Goal: Information Seeking & Learning: Learn about a topic

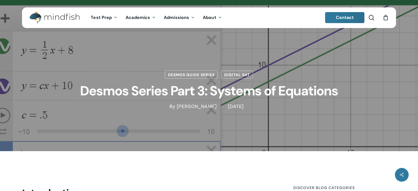
scroll to position [137, 0]
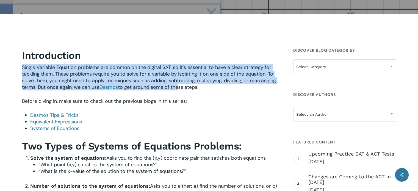
click at [205, 86] on span "Single Variable Equation problems are common on the digital SAT, so it’s essent…" at bounding box center [149, 77] width 254 height 26
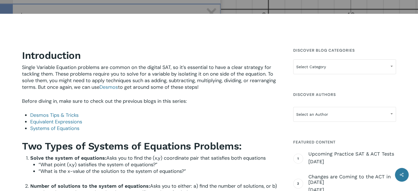
scroll to position [0, 0]
drag, startPoint x: 231, startPoint y: 88, endPoint x: 0, endPoint y: 65, distance: 232.3
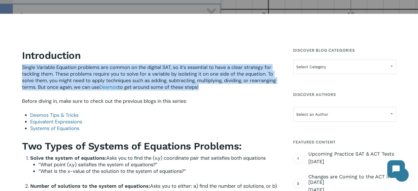
drag, startPoint x: 0, startPoint y: 67, endPoint x: 238, endPoint y: 90, distance: 239.1
click at [237, 90] on p "Single Variable Equation problems are common on the digital SAT, so it’s essent…" at bounding box center [150, 81] width 256 height 34
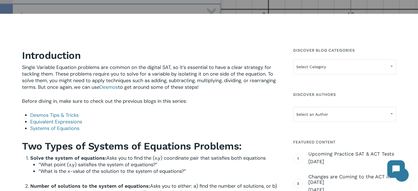
drag, startPoint x: 236, startPoint y: 90, endPoint x: 2, endPoint y: 67, distance: 235.0
drag, startPoint x: 3, startPoint y: 69, endPoint x: 239, endPoint y: 85, distance: 236.4
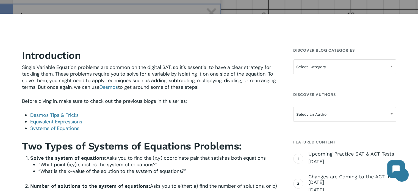
click at [239, 85] on p "Single Variable Equation problems are common on the digital SAT, so it’s essent…" at bounding box center [150, 81] width 256 height 34
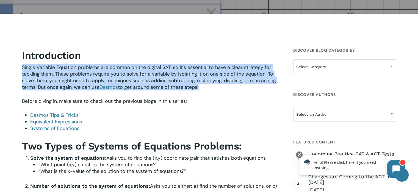
drag, startPoint x: 239, startPoint y: 85, endPoint x: 0, endPoint y: 68, distance: 239.7
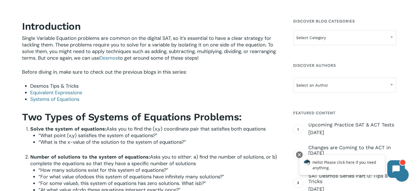
scroll to position [192, 0]
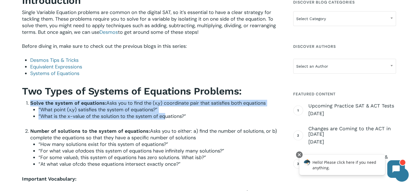
drag, startPoint x: 40, startPoint y: 104, endPoint x: 184, endPoint y: 115, distance: 144.3
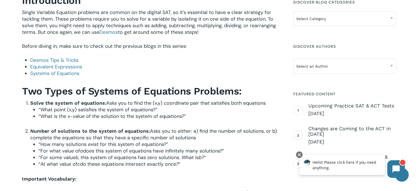
click at [192, 115] on li "“What is the x-value of the solution to the system of equations?”" at bounding box center [157, 116] width 239 height 7
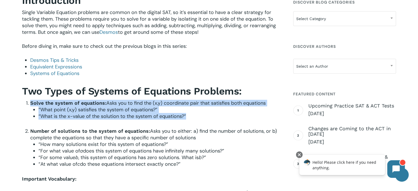
drag, startPoint x: 192, startPoint y: 115, endPoint x: 19, endPoint y: 100, distance: 173.6
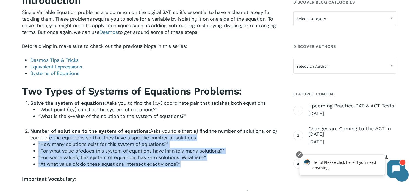
drag, startPoint x: 48, startPoint y: 135, endPoint x: 184, endPoint y: 165, distance: 139.4
click at [184, 165] on li "Number of solutions to the system of equations: Asks you to either: a) find the…" at bounding box center [154, 148] width 248 height 40
click at [194, 163] on li "“At what value of c do these equations intersect exactly once?”" at bounding box center [157, 164] width 239 height 7
drag, startPoint x: 194, startPoint y: 163, endPoint x: 34, endPoint y: 139, distance: 162.4
click at [34, 139] on li "Number of solutions to the system of equations: Asks you to either: a) find the…" at bounding box center [154, 148] width 248 height 40
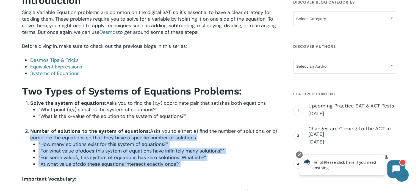
click at [34, 140] on span "Asks you to either: a) find the number of solutions, or b) complete the equatio…" at bounding box center [153, 134] width 247 height 13
drag, startPoint x: 34, startPoint y: 140, endPoint x: 181, endPoint y: 164, distance: 149.6
click at [181, 164] on li "Number of solutions to the system of equations: Asks you to either: a) find the…" at bounding box center [154, 148] width 248 height 40
click at [181, 164] on li "“At what value of c do these equations intersect exactly once?”" at bounding box center [157, 164] width 239 height 7
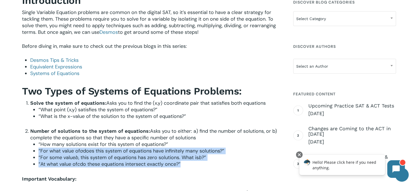
drag, startPoint x: 181, startPoint y: 164, endPoint x: 39, endPoint y: 150, distance: 142.9
click at [39, 150] on ul "“How many solutions exist for this system of equations?” “For what value of a d…" at bounding box center [157, 154] width 239 height 26
click at [39, 150] on li "“For what value of a does this system of equations have infinitely many solutio…" at bounding box center [157, 150] width 239 height 7
drag, startPoint x: 41, startPoint y: 152, endPoint x: 179, endPoint y: 162, distance: 137.7
click at [178, 162] on ul "“How many solutions exist for this system of equations?” “For what value of a d…" at bounding box center [157, 154] width 239 height 26
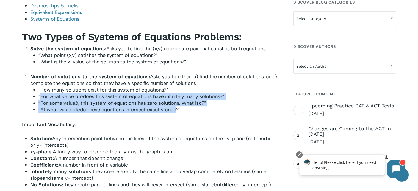
scroll to position [329, 0]
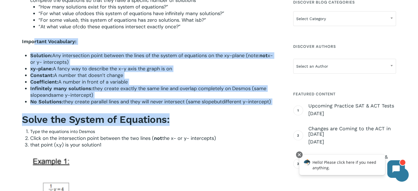
drag, startPoint x: 33, startPoint y: 52, endPoint x: 203, endPoint y: 113, distance: 180.6
click at [200, 112] on div "Introduction Single Variable Equation problems are common on the digital SAT, s…" at bounding box center [150, 2] width 256 height 291
click at [203, 113] on div "Introduction Single Variable Equation problems are common on the digital SAT, s…" at bounding box center [150, 2] width 256 height 291
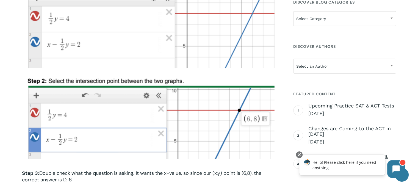
scroll to position [686, 0]
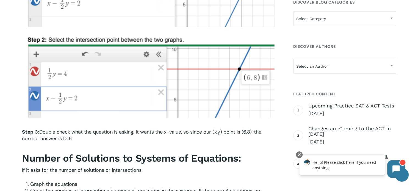
drag, startPoint x: 50, startPoint y: 131, endPoint x: 87, endPoint y: 142, distance: 38.2
click at [87, 142] on p "Step 3: Double check what the question is asking. It wants the x-value, so sinc…" at bounding box center [150, 138] width 256 height 21
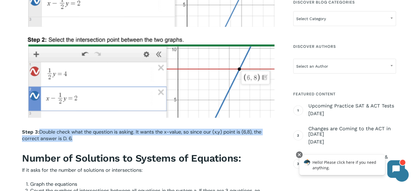
drag, startPoint x: 87, startPoint y: 142, endPoint x: 48, endPoint y: 133, distance: 39.5
click at [48, 133] on p "Step 3: Double check what the question is asking. It wants the x-value, so sinc…" at bounding box center [150, 138] width 256 height 21
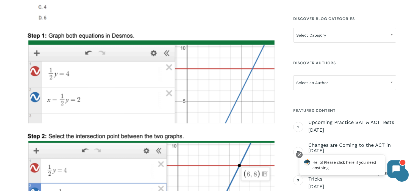
scroll to position [714, 0]
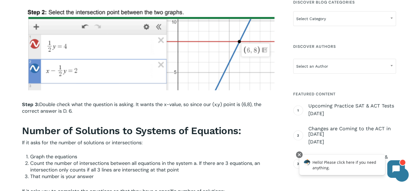
drag, startPoint x: 107, startPoint y: 122, endPoint x: 34, endPoint y: 115, distance: 72.5
click at [34, 115] on p "Step 3: Double check what the question is asking. It wants the x-value, so sinc…" at bounding box center [150, 111] width 256 height 21
click at [85, 120] on p "Step 3: Double check what the question is asking. It wants the x-value, so sinc…" at bounding box center [150, 111] width 256 height 21
drag, startPoint x: 64, startPoint y: 112, endPoint x: 39, endPoint y: 110, distance: 24.8
click at [40, 110] on p "Step 3: Double check what the question is asking. It wants the x-value, so sinc…" at bounding box center [150, 111] width 256 height 21
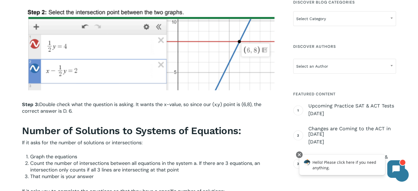
click at [120, 121] on p "Step 3: Double check what the question is asking. It wants the x-value, so sinc…" at bounding box center [150, 111] width 256 height 21
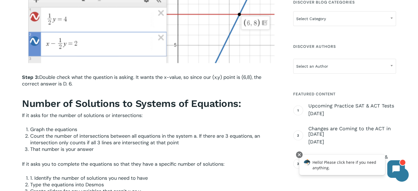
scroll to position [741, 0]
drag, startPoint x: 23, startPoint y: 113, endPoint x: 174, endPoint y: 119, distance: 150.6
click at [156, 117] on div "Step 3: Double check what the question is asking. It wants the x-value, so sinc…" at bounding box center [150, 158] width 256 height 169
click at [174, 119] on p "If it asks for the number of solutions or intersections:" at bounding box center [150, 119] width 256 height 14
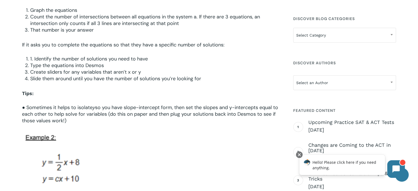
scroll to position [851, 0]
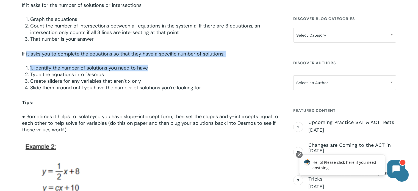
drag, startPoint x: 26, startPoint y: 49, endPoint x: 158, endPoint y: 74, distance: 133.5
click at [157, 73] on div "Step 3: Double check what the question is asking. It wants the x-value, so sinc…" at bounding box center [150, 48] width 256 height 169
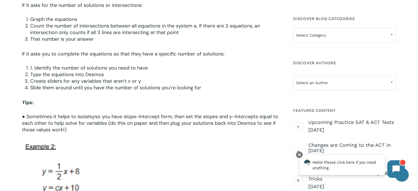
click at [159, 78] on li "Type the equations into Desmos" at bounding box center [154, 74] width 248 height 7
drag, startPoint x: 161, startPoint y: 86, endPoint x: 69, endPoint y: 77, distance: 92.4
click at [99, 77] on ol "1. Identify the number of solutions you need to have Type the equations into De…" at bounding box center [154, 78] width 248 height 26
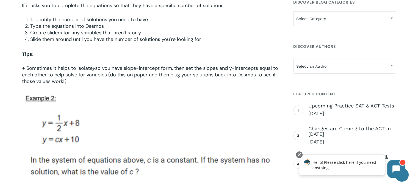
scroll to position [906, 0]
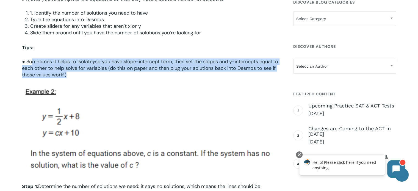
drag, startPoint x: 32, startPoint y: 67, endPoint x: 100, endPoint y: 78, distance: 68.9
click at [100, 77] on p "● Sometimes it helps to isolate y so you have slope-intercept form, then set th…" at bounding box center [150, 68] width 256 height 20
click at [100, 78] on p "● Sometimes it helps to isolate y so you have slope-intercept form, then set th…" at bounding box center [150, 68] width 256 height 20
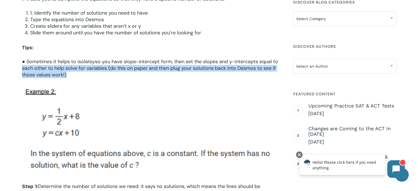
drag, startPoint x: 100, startPoint y: 78, endPoint x: 27, endPoint y: 71, distance: 73.3
click at [27, 71] on p "● Sometimes it helps to isolate y so you have slope-intercept form, then set th…" at bounding box center [150, 68] width 256 height 20
click at [27, 71] on span "so you have slope-intercept form, then set the slopes and y-intercepts equal to…" at bounding box center [150, 68] width 256 height 20
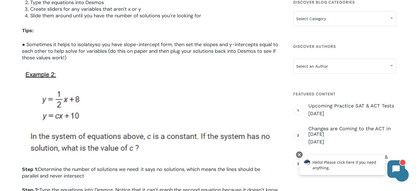
scroll to position [961, 0]
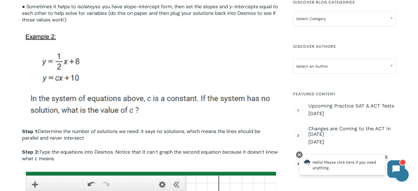
drag, startPoint x: 7, startPoint y: 101, endPoint x: 154, endPoint y: 115, distance: 147.5
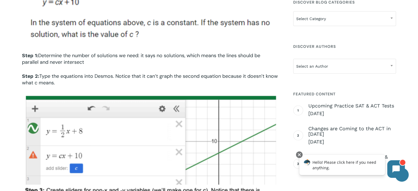
scroll to position [1071, 0]
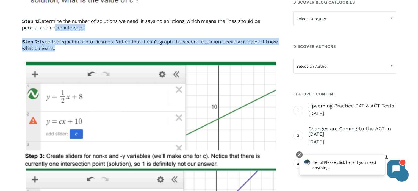
drag, startPoint x: 52, startPoint y: 46, endPoint x: 55, endPoint y: 31, distance: 14.9
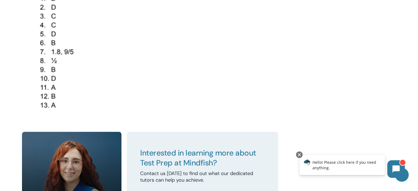
scroll to position [2863, 0]
